Goal: Information Seeking & Learning: Learn about a topic

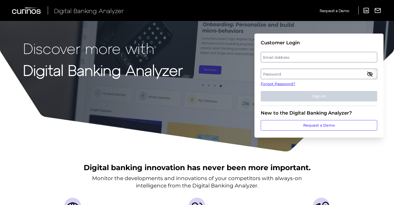
click at [365, 56] on label "Email Address" at bounding box center [319, 56] width 116 height 9
click at [365, 56] on input "email" at bounding box center [319, 57] width 116 height 10
paste input "[EMAIL_ADDRESS][PERSON_NAME][DOMAIN_NAME]"
type input "[EMAIL_ADDRESS][PERSON_NAME][DOMAIN_NAME]"
drag, startPoint x: 375, startPoint y: 49, endPoint x: 367, endPoint y: 53, distance: 9.3
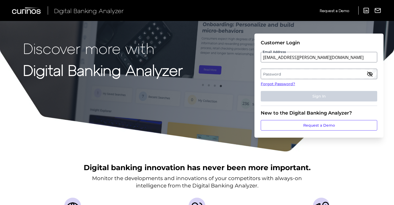
click at [375, 49] on fieldset "Customer Login Email Address [EMAIL_ADDRESS][PERSON_NAME][DOMAIN_NAME] Password…" at bounding box center [319, 73] width 116 height 66
click at [333, 70] on label "Password" at bounding box center [319, 73] width 116 height 9
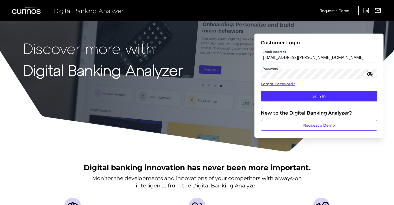
click at [261, 91] on button "Sign In" at bounding box center [319, 96] width 116 height 10
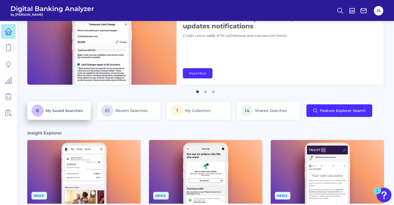
scroll to position [26, 0]
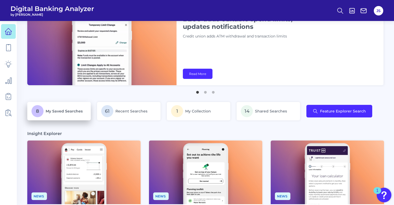
click at [59, 111] on span "My Saved Searches" at bounding box center [64, 111] width 37 height 5
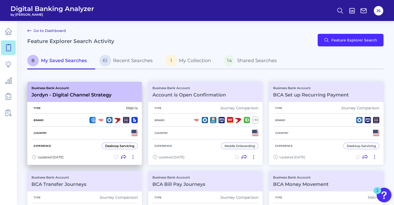
click at [41, 110] on div "Type Matrix" at bounding box center [84, 108] width 106 height 11
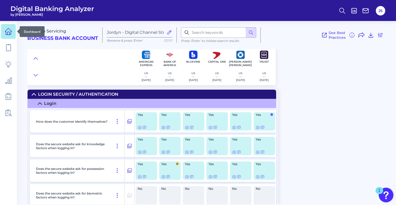
click at [10, 26] on link at bounding box center [8, 31] width 15 height 15
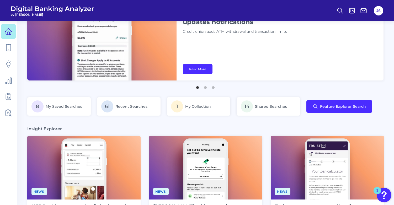
scroll to position [26, 0]
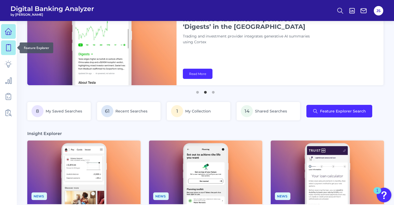
click at [14, 54] on link at bounding box center [8, 47] width 15 height 15
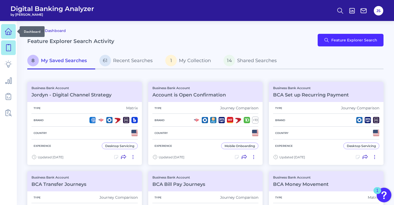
click at [13, 30] on link at bounding box center [8, 31] width 15 height 15
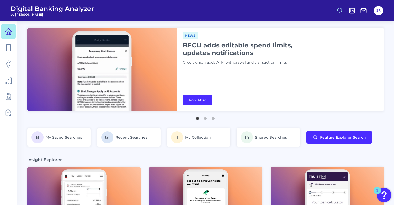
click at [344, 12] on button at bounding box center [340, 11] width 12 height 12
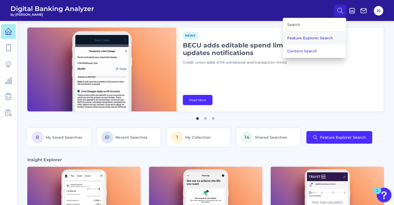
click at [302, 42] on button "Feature Explorer Search" at bounding box center [314, 37] width 63 height 13
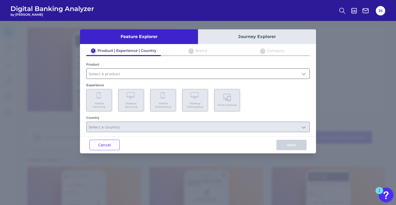
click at [141, 75] on input "text" at bounding box center [198, 74] width 223 height 10
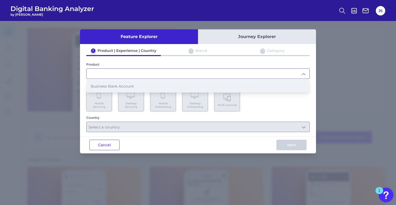
click at [113, 89] on li "Business Bank Account" at bounding box center [198, 86] width 223 height 12
type input "Business Bank Account"
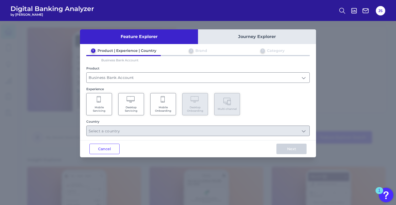
click at [130, 99] on icon at bounding box center [131, 99] width 9 height 7
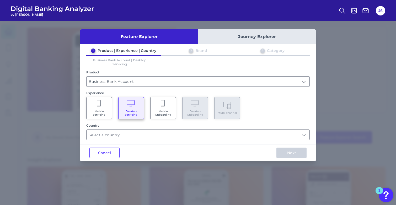
click at [141, 128] on div "Country" at bounding box center [197, 132] width 223 height 17
click at [142, 136] on input "text" at bounding box center [198, 135] width 223 height 10
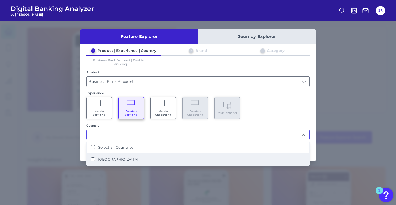
click at [126, 158] on li "[GEOGRAPHIC_DATA]" at bounding box center [198, 159] width 223 height 12
type input "Select all Countries"
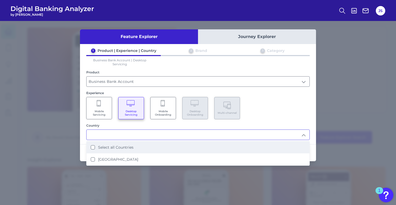
scroll to position [0, 0]
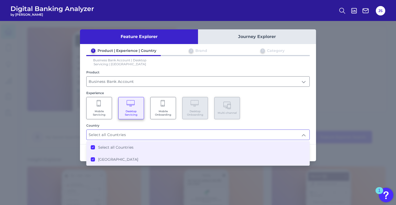
click at [297, 118] on div "Mobile Servicing Desktop Servicing Mobile Onboarding Desktop Onboarding Multi-c…" at bounding box center [197, 108] width 223 height 22
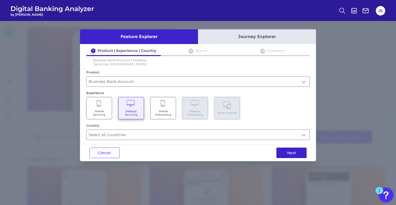
click at [297, 155] on button "Next" at bounding box center [291, 153] width 30 height 10
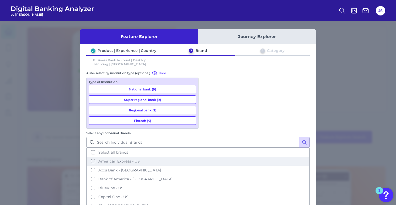
click at [140, 159] on span "American Express - US" at bounding box center [118, 161] width 41 height 5
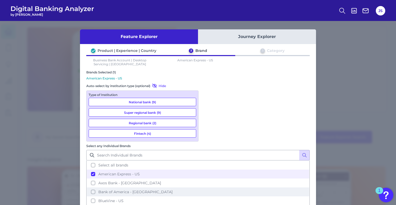
click at [173, 190] on span "Bank of America - [GEOGRAPHIC_DATA]" at bounding box center [135, 192] width 74 height 5
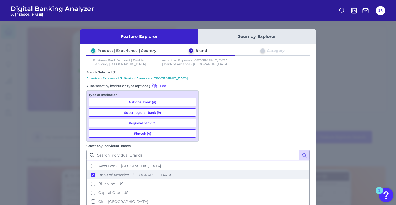
scroll to position [26, 0]
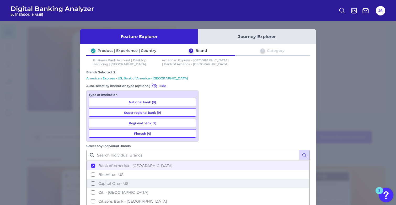
click at [243, 179] on button "Capital One - US" at bounding box center [198, 183] width 222 height 9
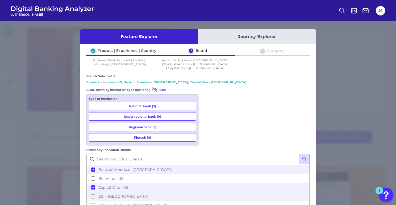
click at [236, 192] on button "Citi - [GEOGRAPHIC_DATA]" at bounding box center [198, 196] width 222 height 9
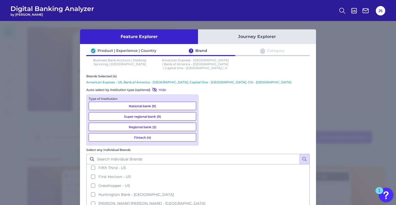
scroll to position [79, 0]
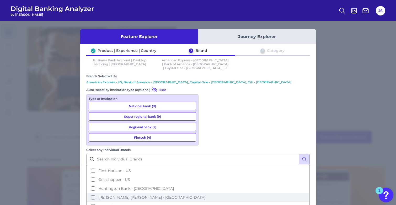
click at [205, 195] on span "[PERSON_NAME] [PERSON_NAME] - [GEOGRAPHIC_DATA]" at bounding box center [151, 197] width 107 height 5
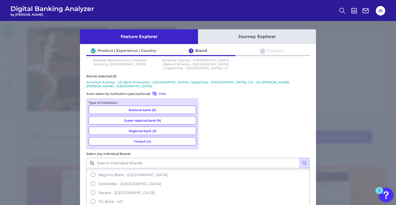
scroll to position [168, 0]
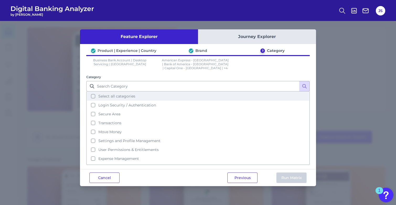
click at [113, 94] on span "Select all categories" at bounding box center [116, 96] width 37 height 5
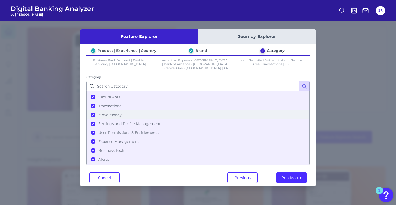
scroll to position [34, 0]
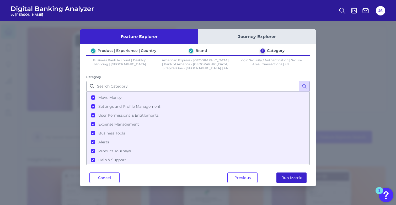
click at [293, 173] on button "Run Matrix" at bounding box center [291, 178] width 30 height 10
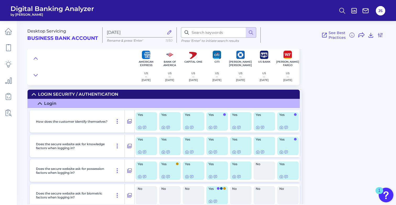
click at [38, 105] on icon at bounding box center [40, 103] width 4 height 4
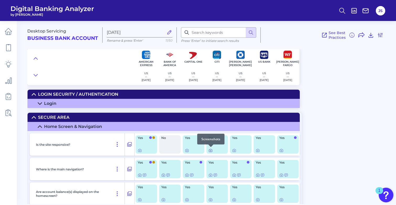
click at [210, 150] on icon at bounding box center [211, 150] width 4 height 4
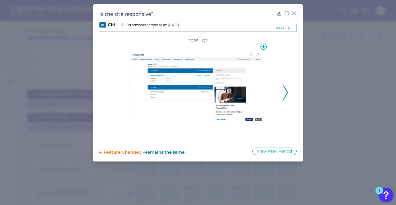
click at [185, 81] on img at bounding box center [197, 86] width 135 height 70
click at [295, 12] on icon at bounding box center [293, 13] width 3 height 3
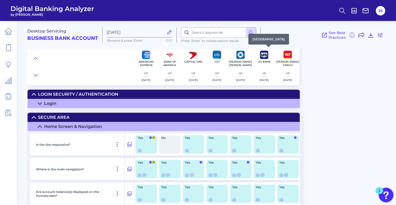
click at [266, 57] on img at bounding box center [264, 55] width 8 height 8
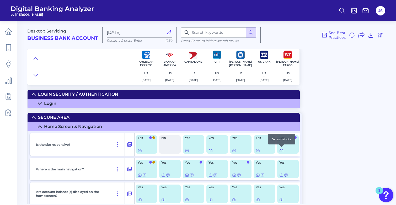
click at [281, 152] on icon at bounding box center [281, 150] width 3 height 3
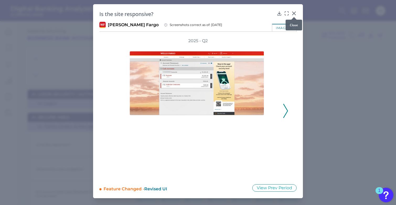
click at [295, 12] on icon at bounding box center [293, 13] width 3 height 3
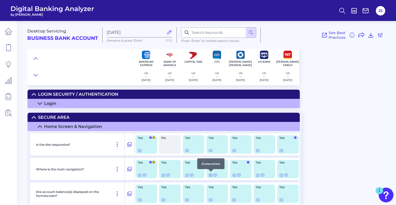
click at [210, 175] on icon at bounding box center [211, 175] width 4 height 4
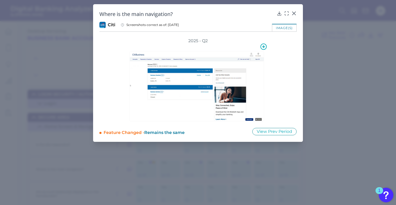
click at [151, 91] on img at bounding box center [197, 86] width 135 height 70
click at [288, 14] on div at bounding box center [286, 16] width 5 height 5
click at [287, 12] on icon at bounding box center [286, 13] width 5 height 5
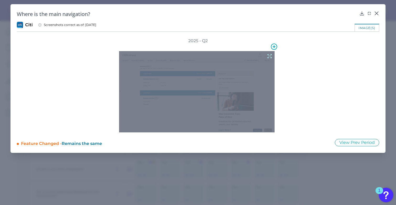
click at [269, 55] on icon at bounding box center [270, 56] width 6 height 6
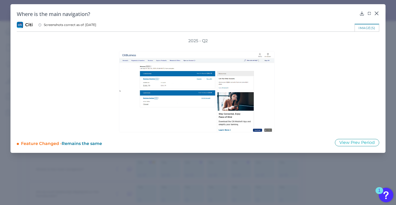
click at [378, 13] on icon at bounding box center [376, 13] width 5 height 5
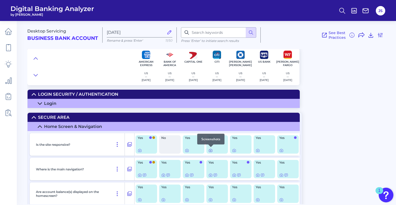
click at [210, 151] on icon at bounding box center [211, 150] width 4 height 4
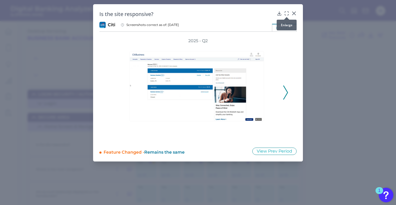
click at [285, 12] on icon at bounding box center [286, 13] width 5 height 5
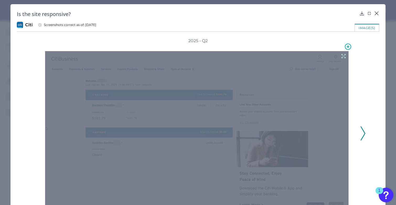
click at [341, 56] on icon at bounding box center [344, 56] width 6 height 6
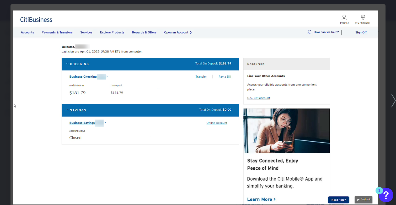
click at [379, 31] on div at bounding box center [198, 102] width 396 height 205
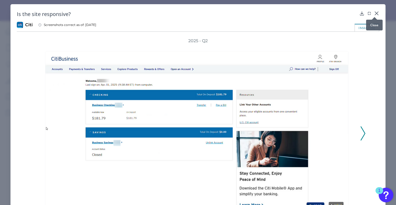
click at [374, 13] on icon at bounding box center [376, 13] width 5 height 5
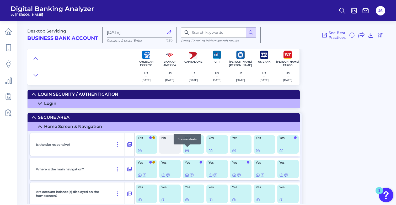
click at [188, 151] on icon at bounding box center [186, 150] width 1 height 1
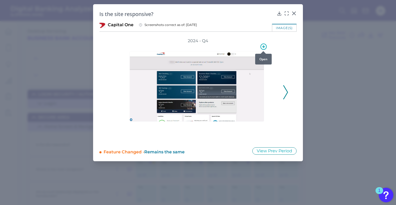
click at [262, 48] on icon at bounding box center [263, 47] width 6 height 6
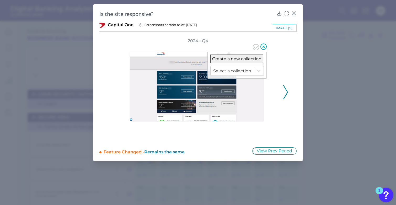
click at [170, 68] on img at bounding box center [197, 86] width 135 height 71
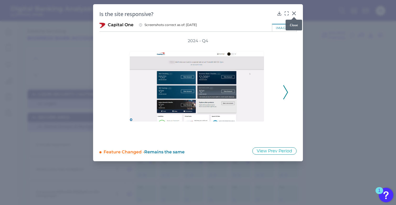
click at [295, 14] on icon at bounding box center [293, 13] width 3 height 3
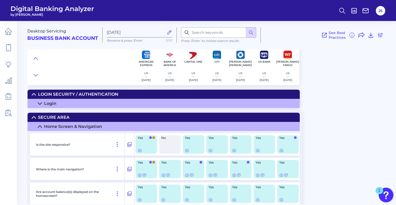
click at [343, 199] on div "Desktop Servicing Business Bank Account [DATE][FINANCIAL_ID] Rename & press 'En…" at bounding box center [211, 110] width 369 height 187
click at [235, 151] on icon at bounding box center [234, 150] width 4 height 4
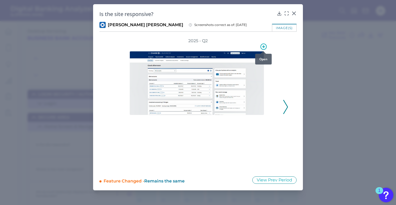
click at [263, 47] on icon at bounding box center [263, 46] width 3 height 3
click at [280, 42] on div "2025 - Q2" at bounding box center [198, 104] width 180 height 132
click at [286, 12] on icon at bounding box center [286, 13] width 5 height 5
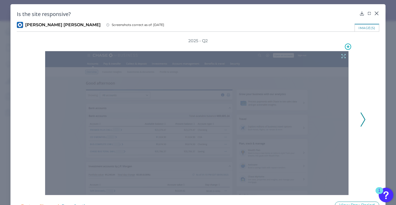
click at [343, 56] on icon at bounding box center [344, 56] width 6 height 6
